Goal: Find specific page/section: Find specific page/section

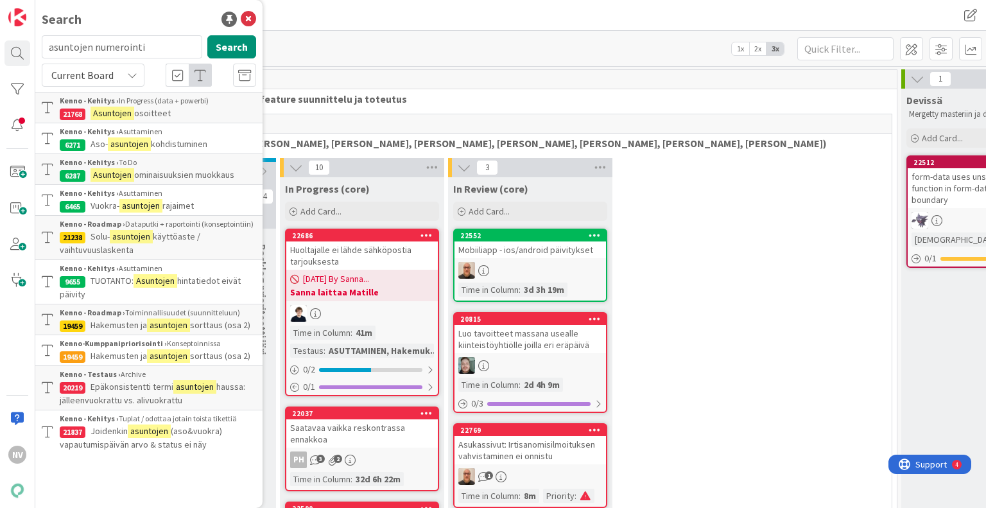
click at [193, 200] on span "rajaimet" at bounding box center [177, 206] width 31 height 12
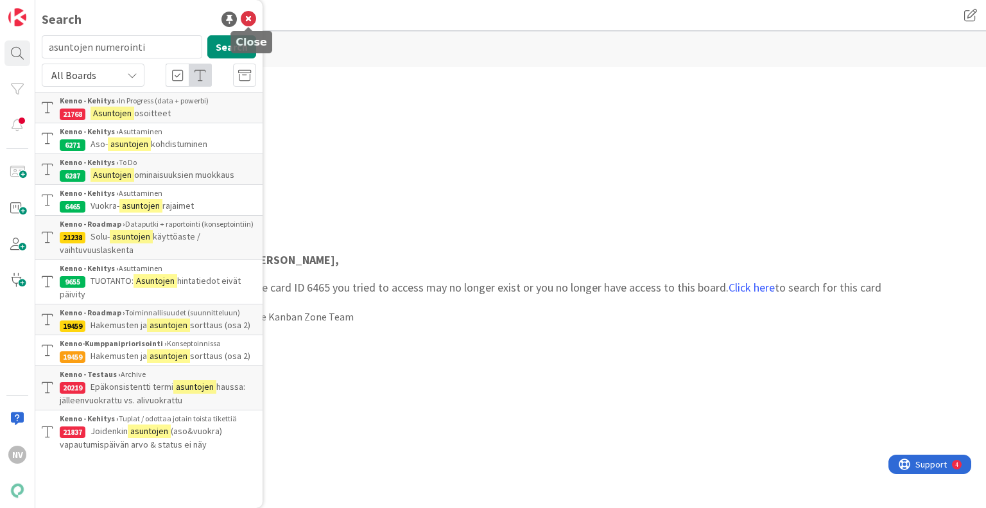
click at [249, 19] on icon at bounding box center [248, 19] width 15 height 15
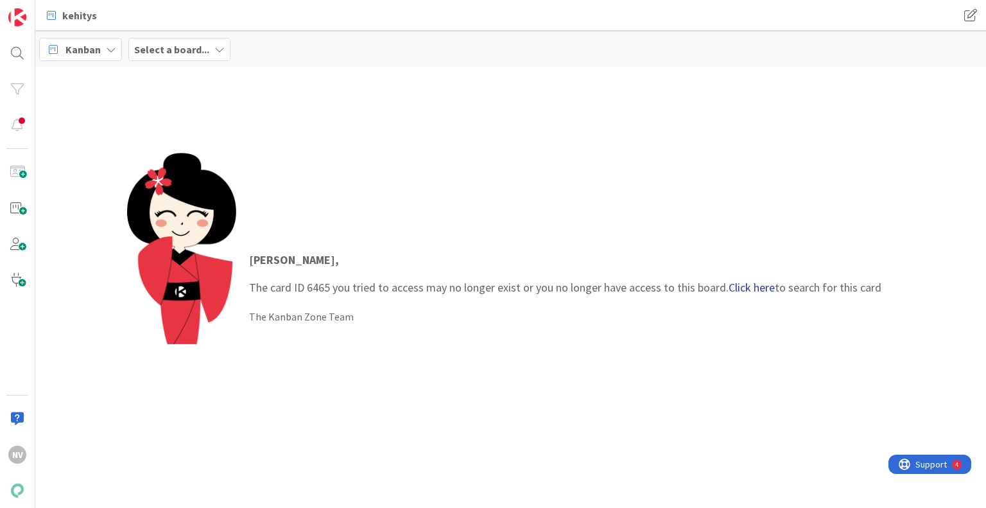
click at [744, 290] on link "Click here" at bounding box center [752, 287] width 46 height 15
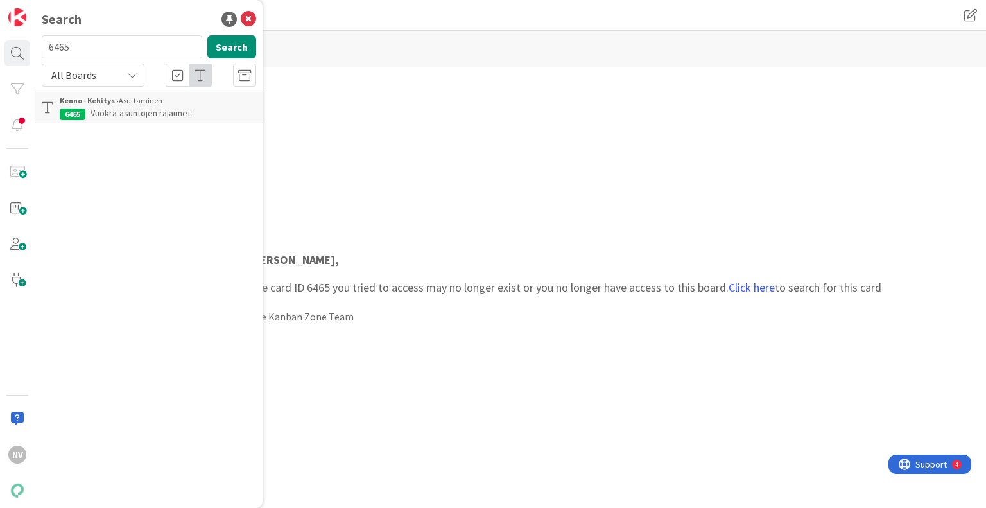
click at [169, 100] on div "Kenno - Kehitys › Asuttaminen" at bounding box center [158, 101] width 197 height 12
